Goal: Navigation & Orientation: Find specific page/section

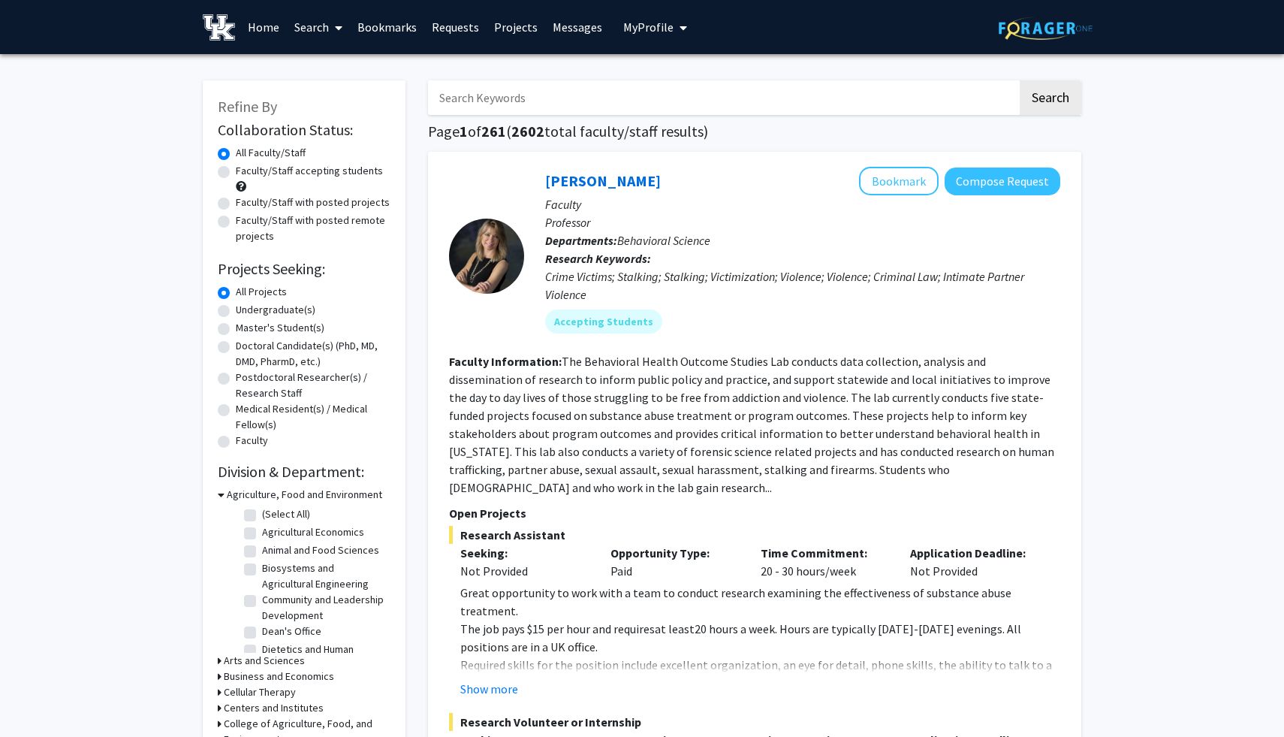
click at [391, 34] on link "Bookmarks" at bounding box center [387, 27] width 74 height 53
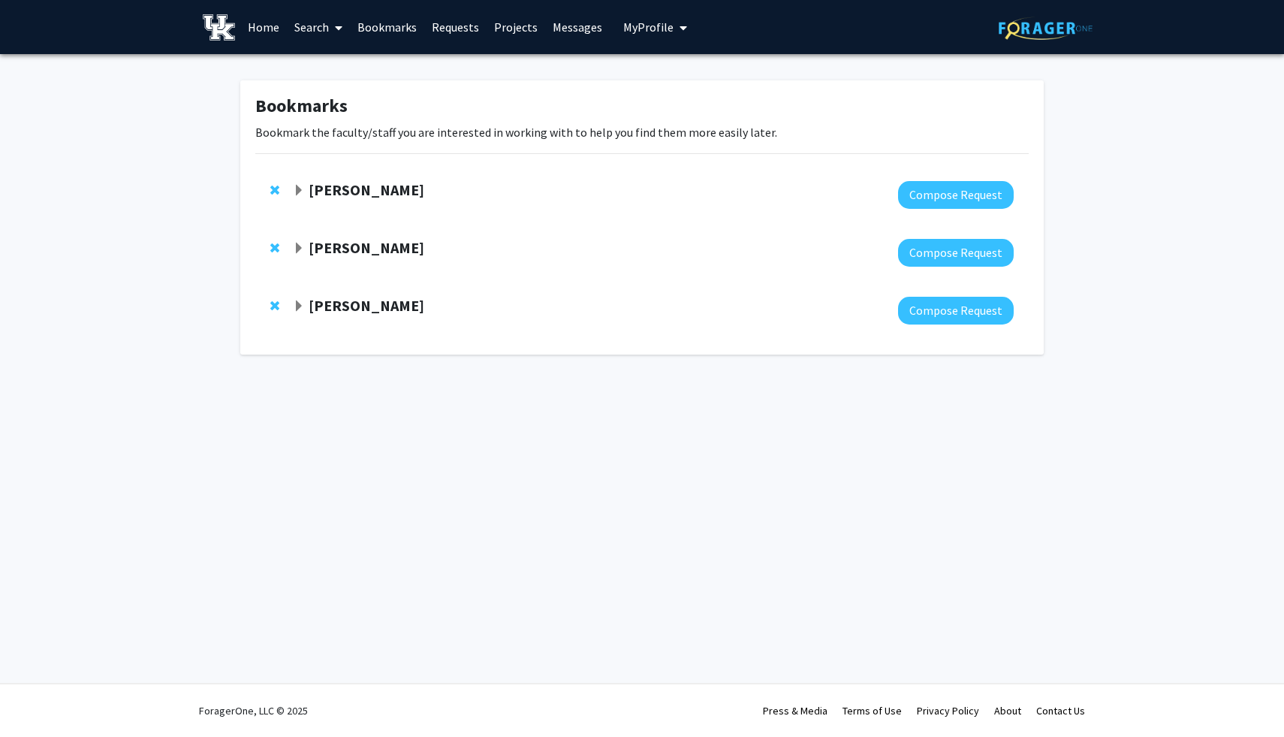
click at [389, 189] on strong "[PERSON_NAME]" at bounding box center [367, 189] width 116 height 19
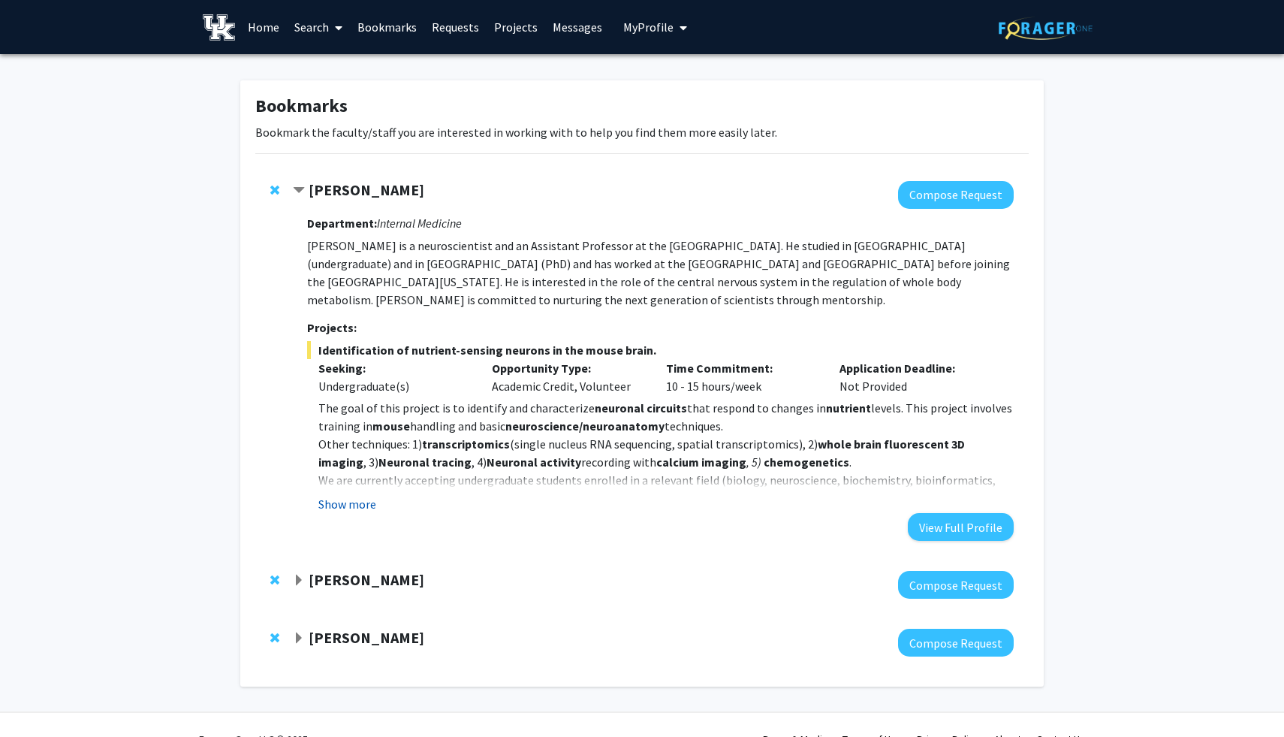
click at [343, 508] on button "Show more" at bounding box center [347, 504] width 58 height 18
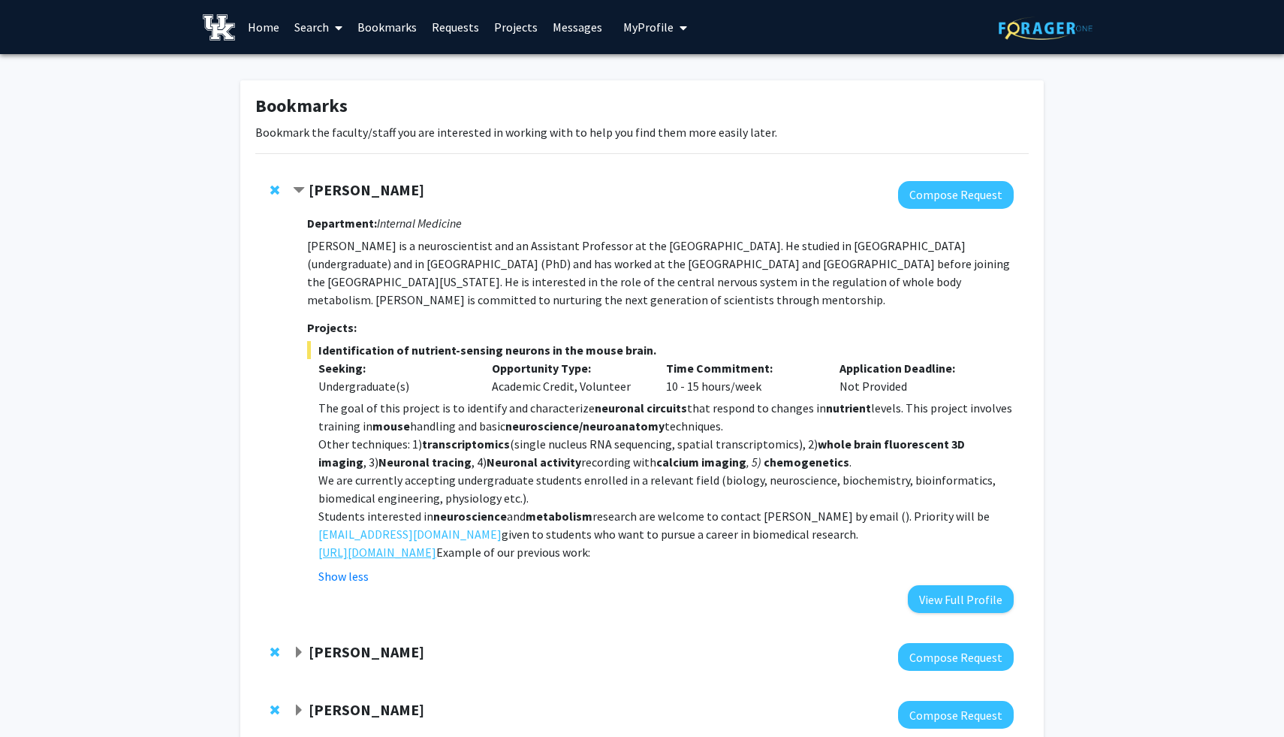
click at [436, 551] on link "[URL][DOMAIN_NAME]" at bounding box center [377, 552] width 118 height 18
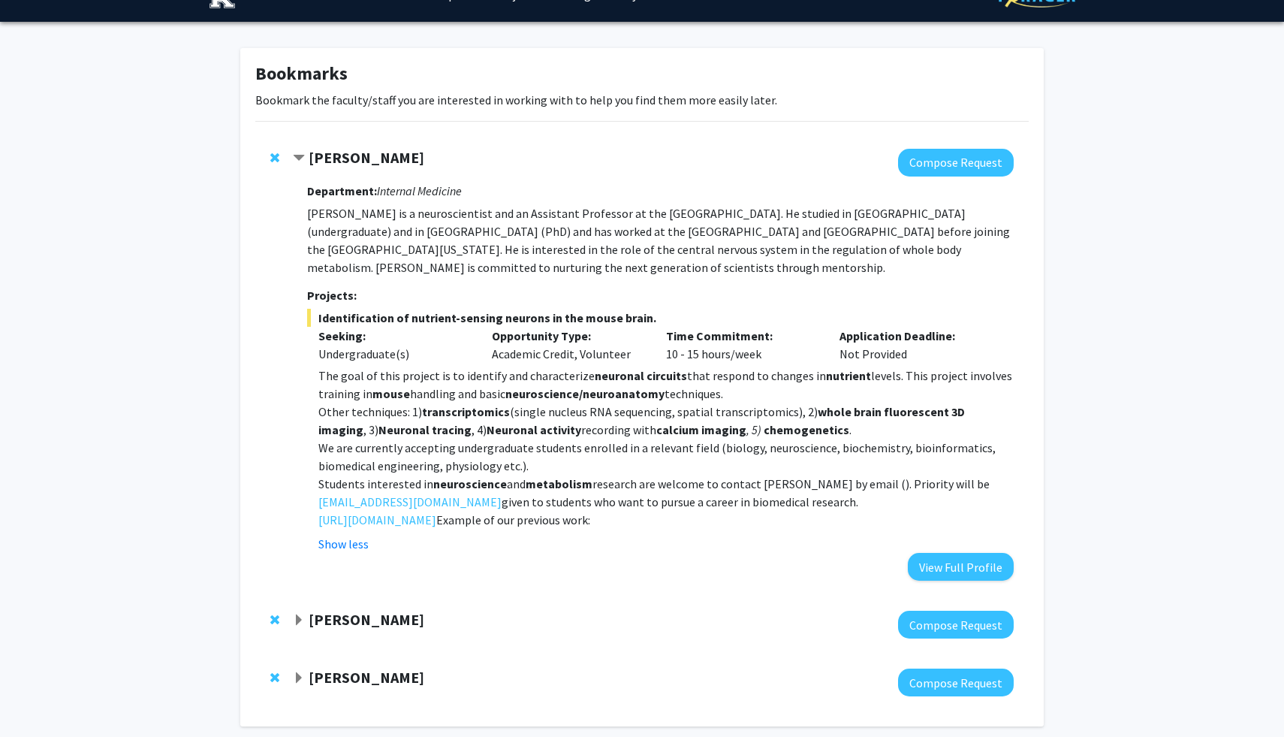
scroll to position [32, 0]
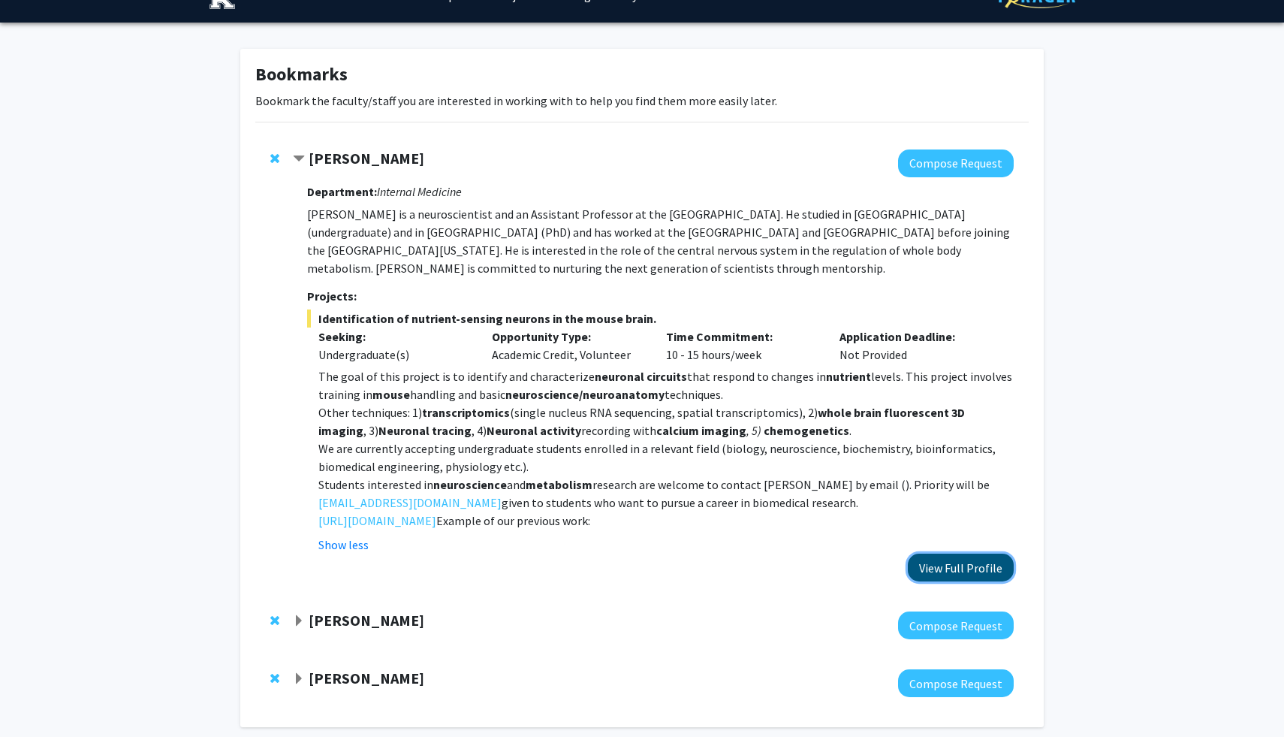
click at [919, 572] on button "View Full Profile" at bounding box center [961, 568] width 106 height 28
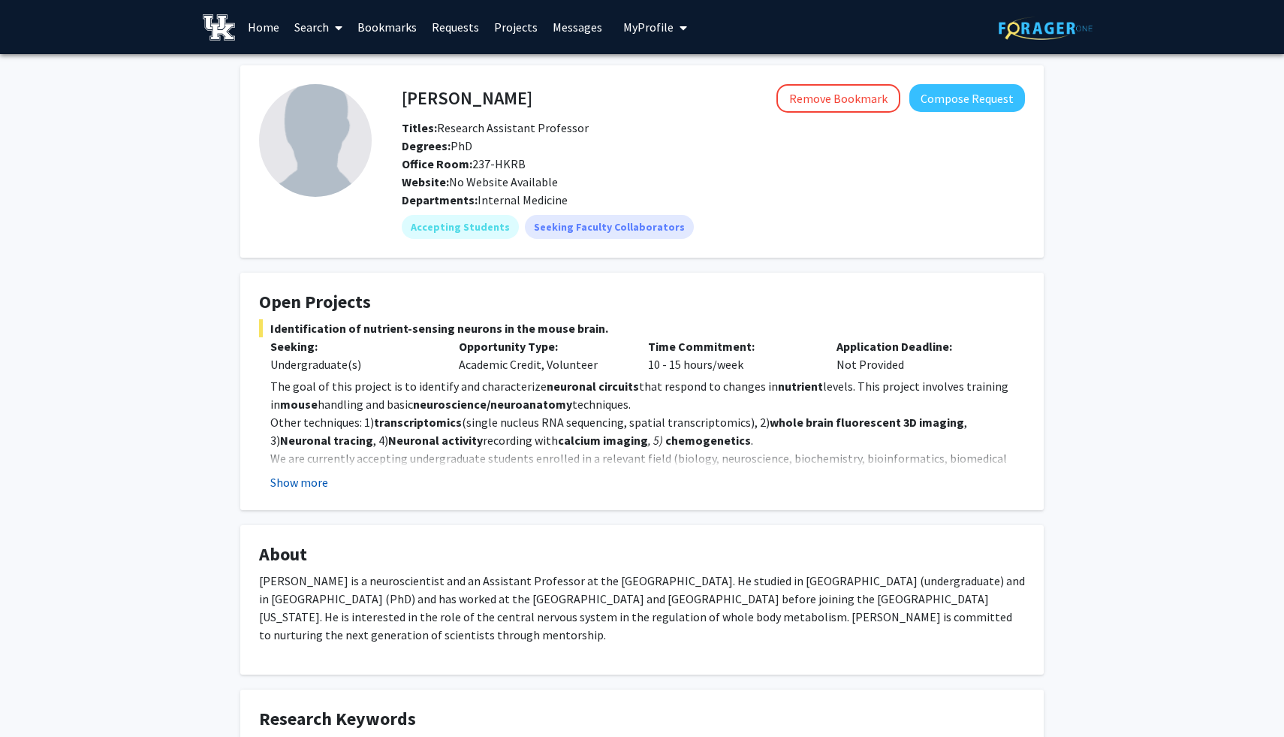
click at [300, 488] on button "Show more" at bounding box center [299, 482] width 58 height 18
